Goal: Task Accomplishment & Management: Use online tool/utility

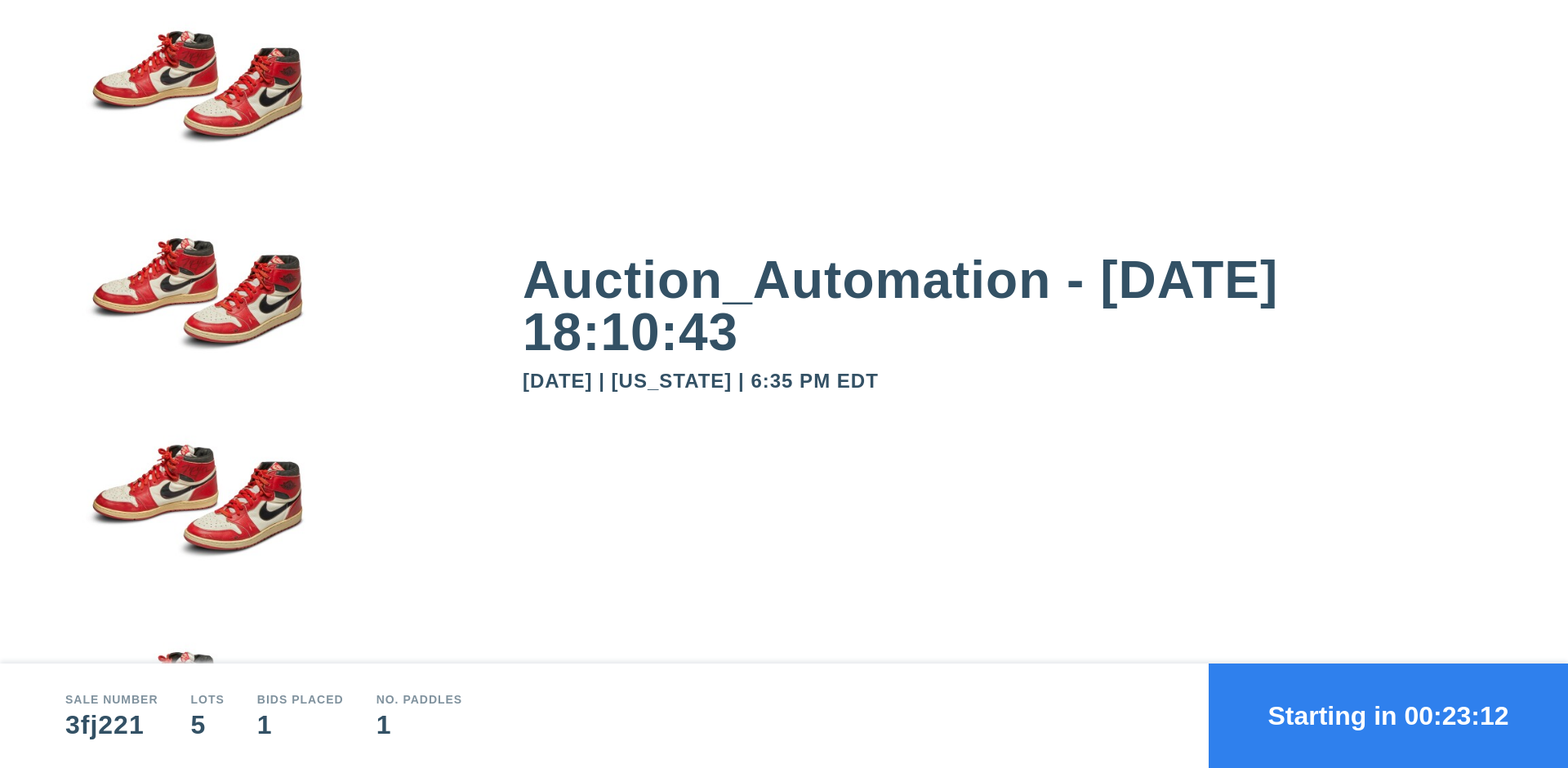
click at [1389, 716] on button "Starting in 00:23:12" at bounding box center [1388, 715] width 359 height 104
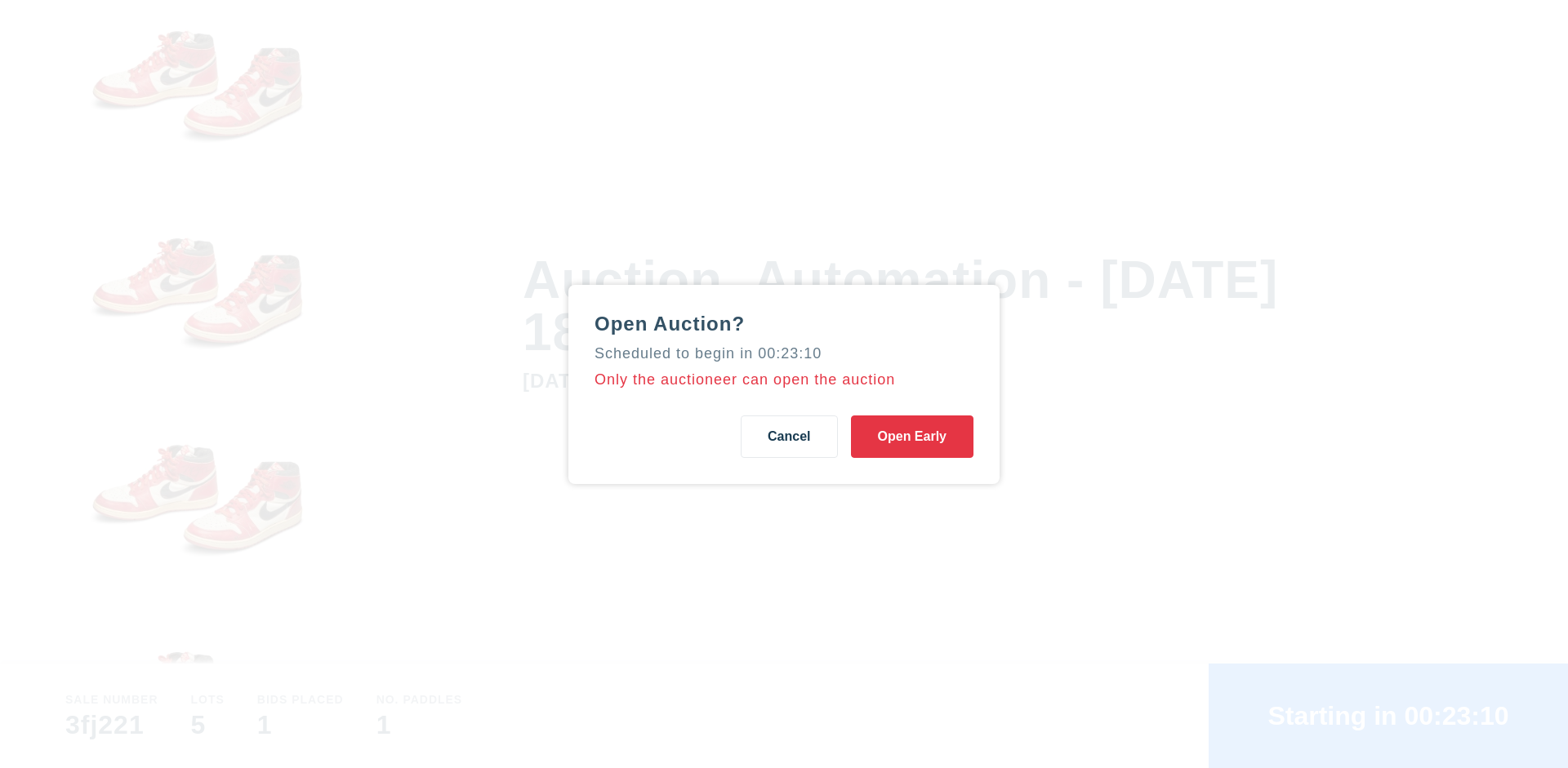
click at [913, 436] on button "Open Early" at bounding box center [913, 437] width 122 height 42
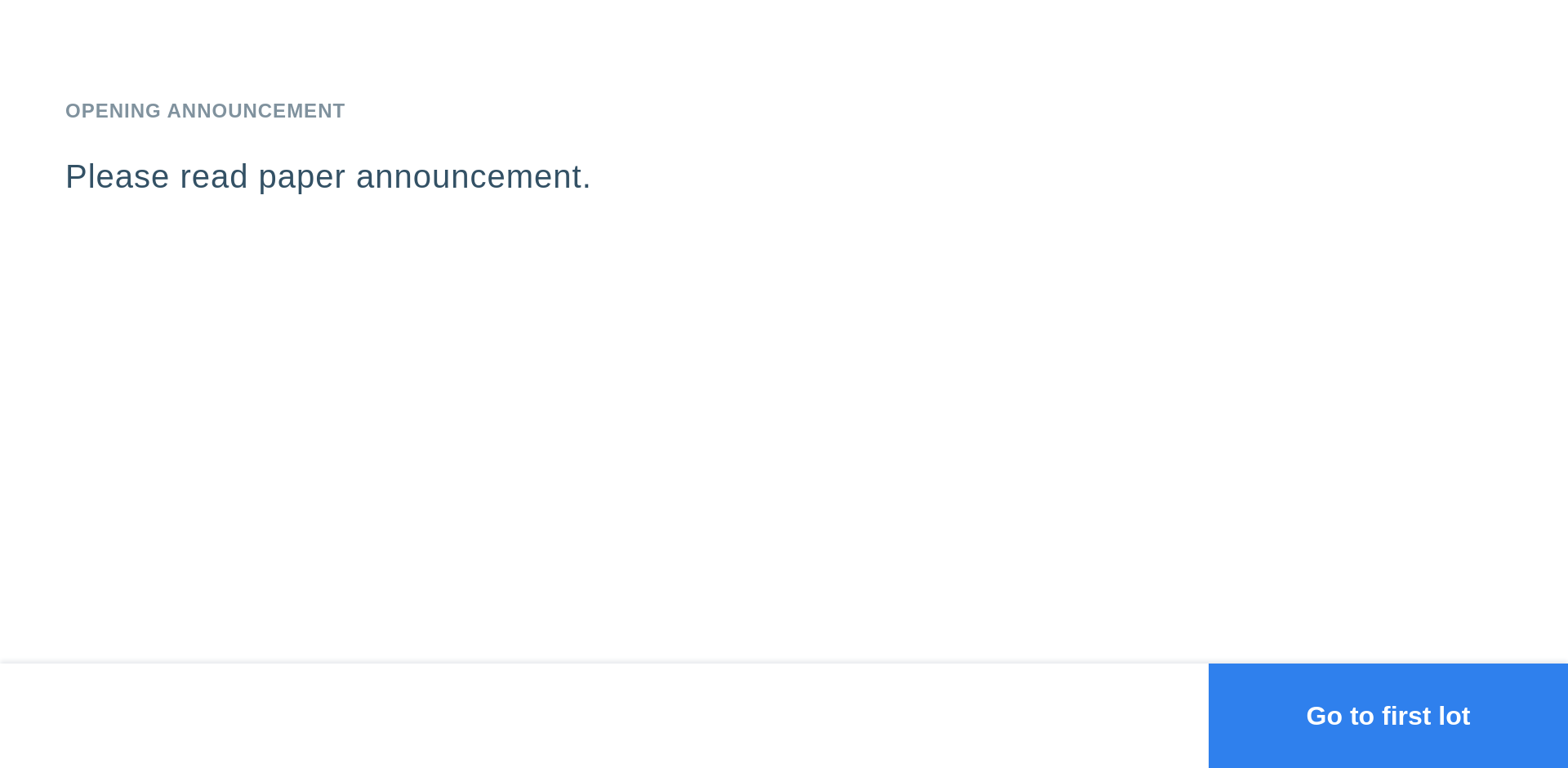
click at [1389, 716] on button "Go to first lot" at bounding box center [1388, 715] width 359 height 104
